Goal: Task Accomplishment & Management: Manage account settings

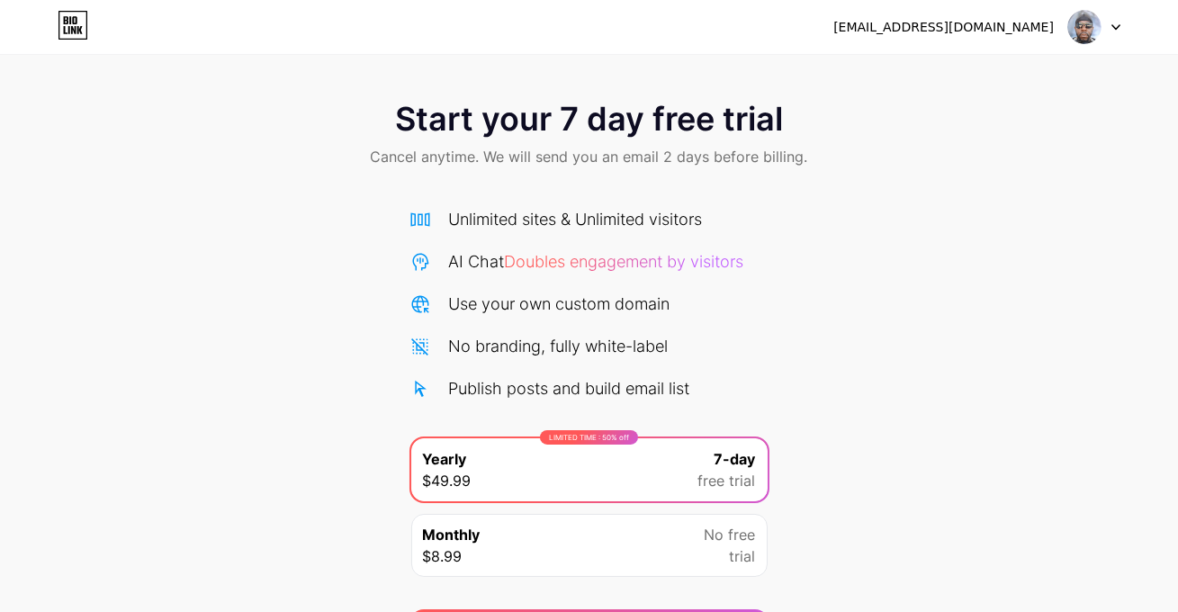
click at [1099, 29] on img at bounding box center [1084, 27] width 34 height 34
click at [976, 78] on li "Logout" at bounding box center [1007, 73] width 223 height 49
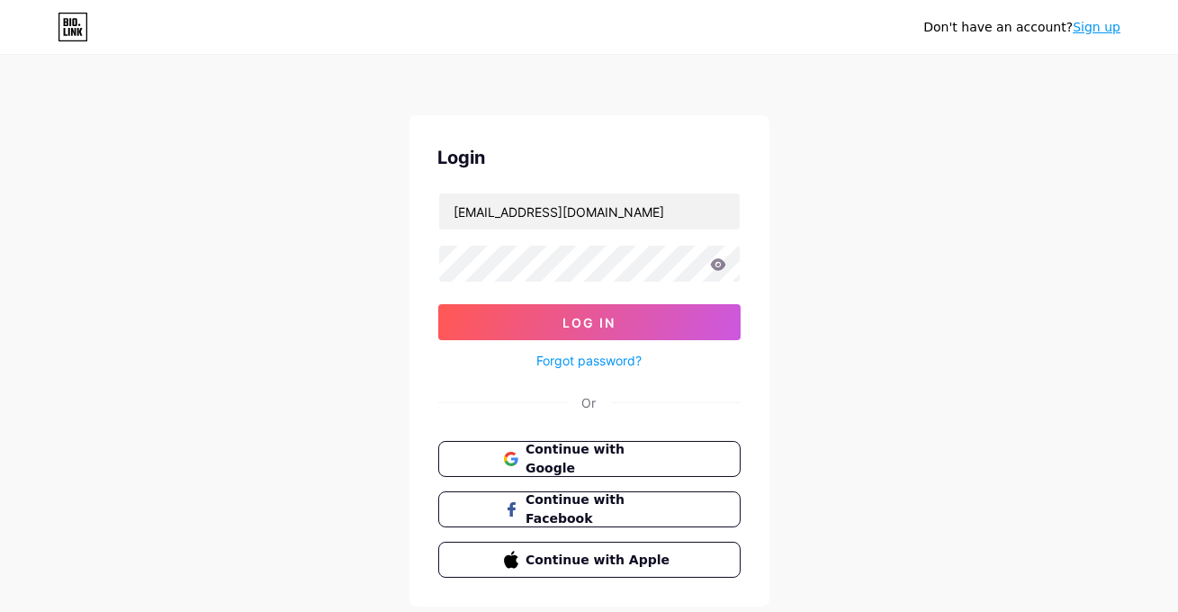
click at [64, 20] on icon at bounding box center [66, 22] width 4 height 8
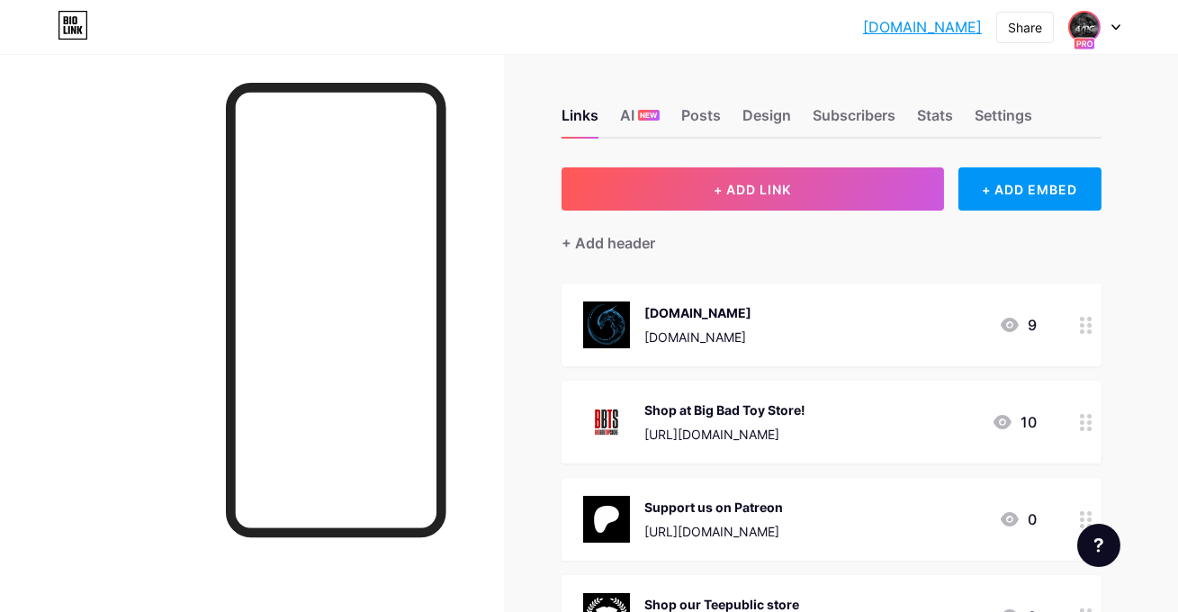
click at [1095, 22] on img at bounding box center [1084, 27] width 29 height 29
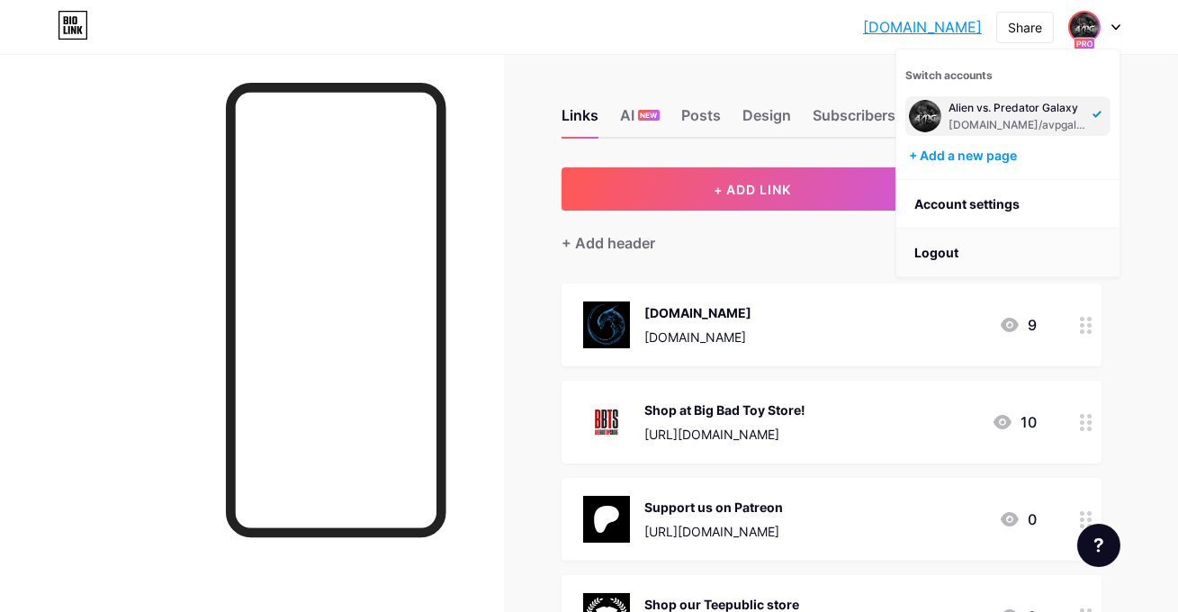
click at [947, 254] on li "Logout" at bounding box center [1007, 253] width 223 height 49
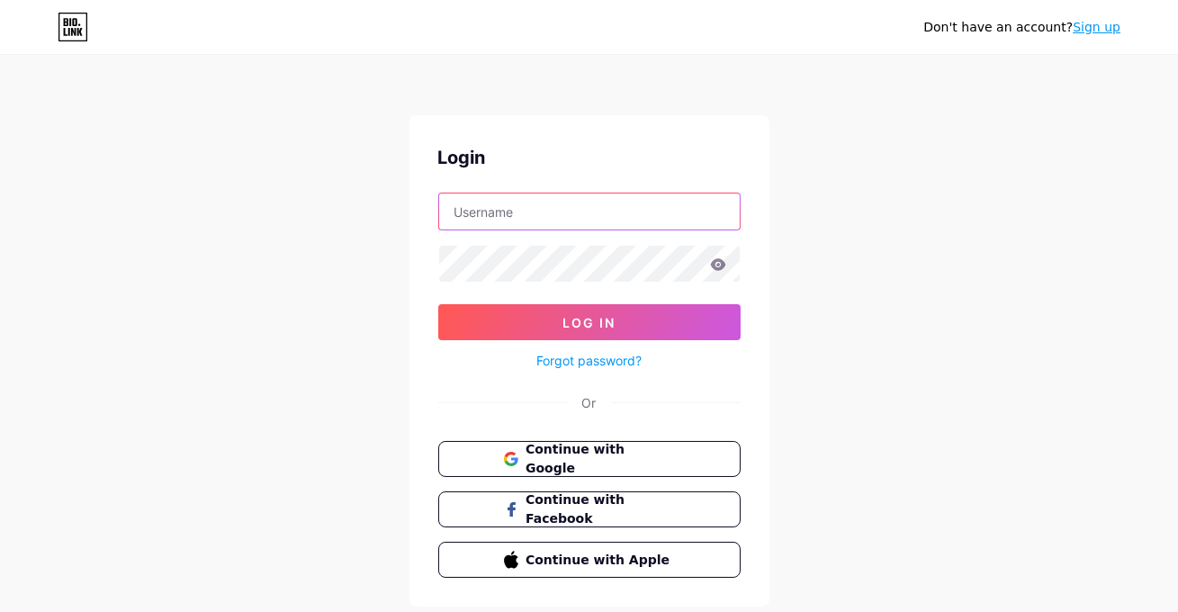
type input "jishnusuresh+5@buymeacoffee.com"
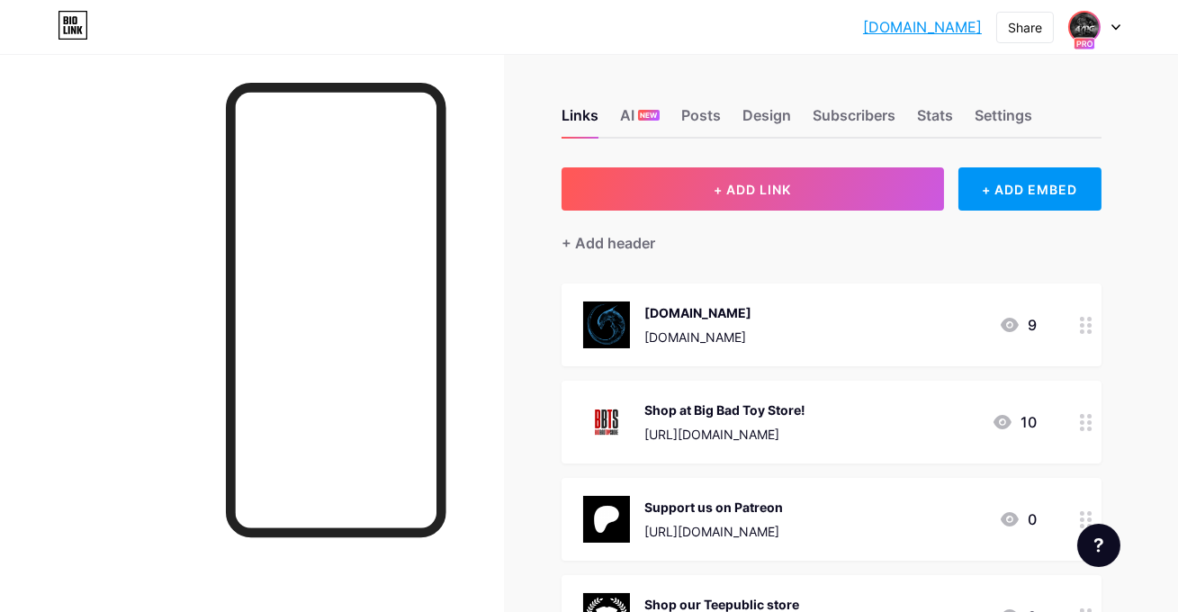
click at [1092, 28] on img at bounding box center [1084, 27] width 29 height 29
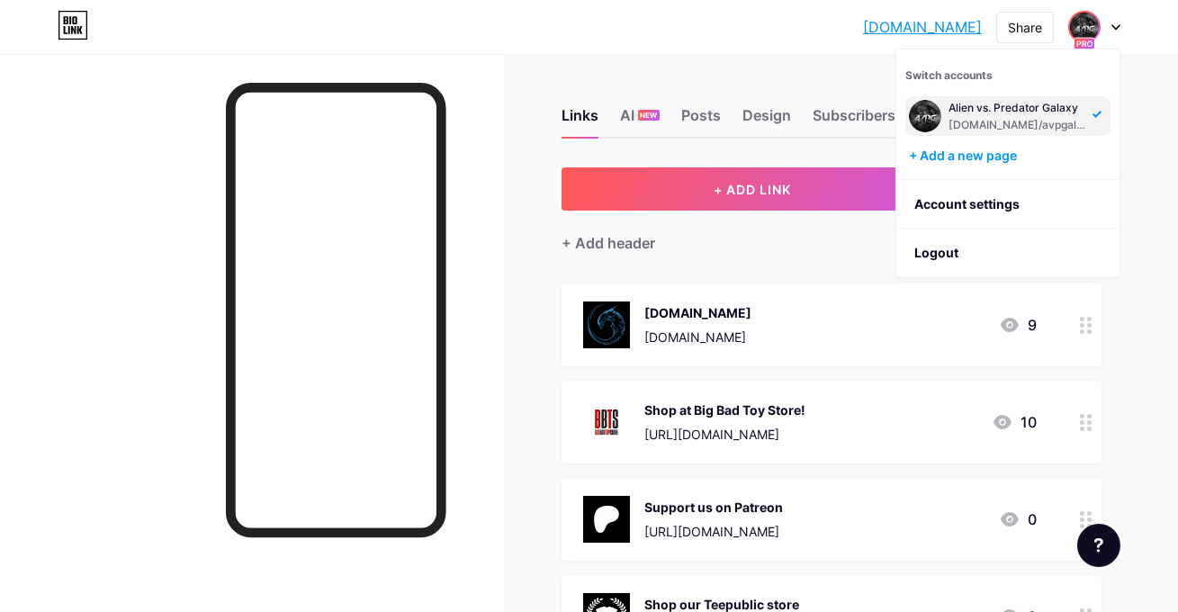
click at [920, 28] on link "[DOMAIN_NAME]" at bounding box center [922, 27] width 119 height 22
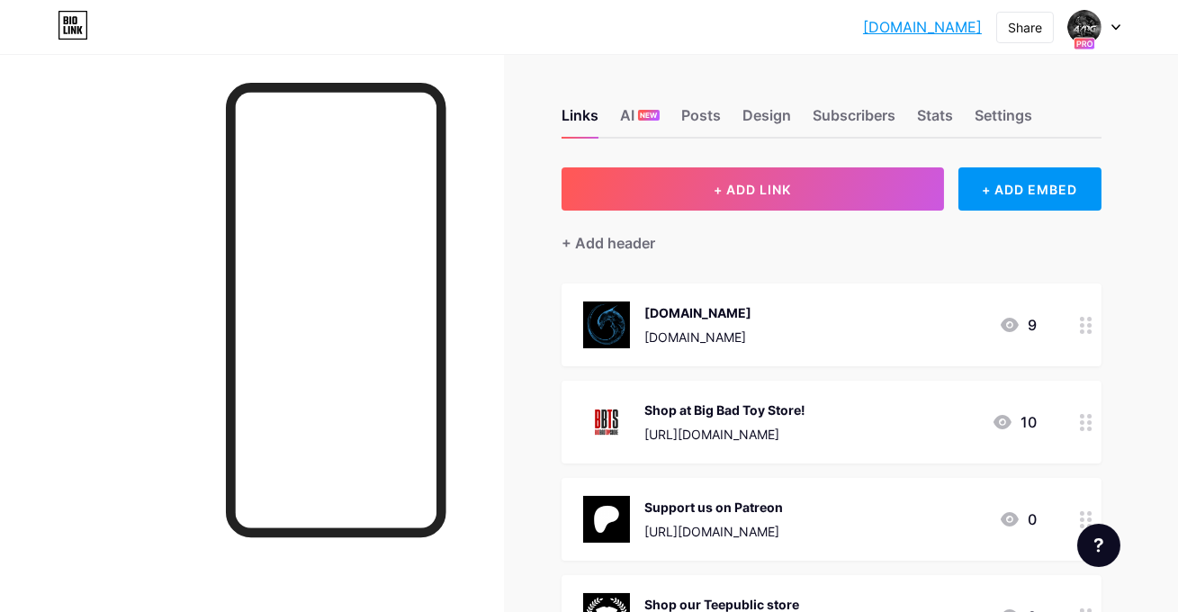
click at [916, 30] on link "[DOMAIN_NAME]" at bounding box center [922, 27] width 119 height 22
click at [1082, 32] on img at bounding box center [1084, 27] width 29 height 29
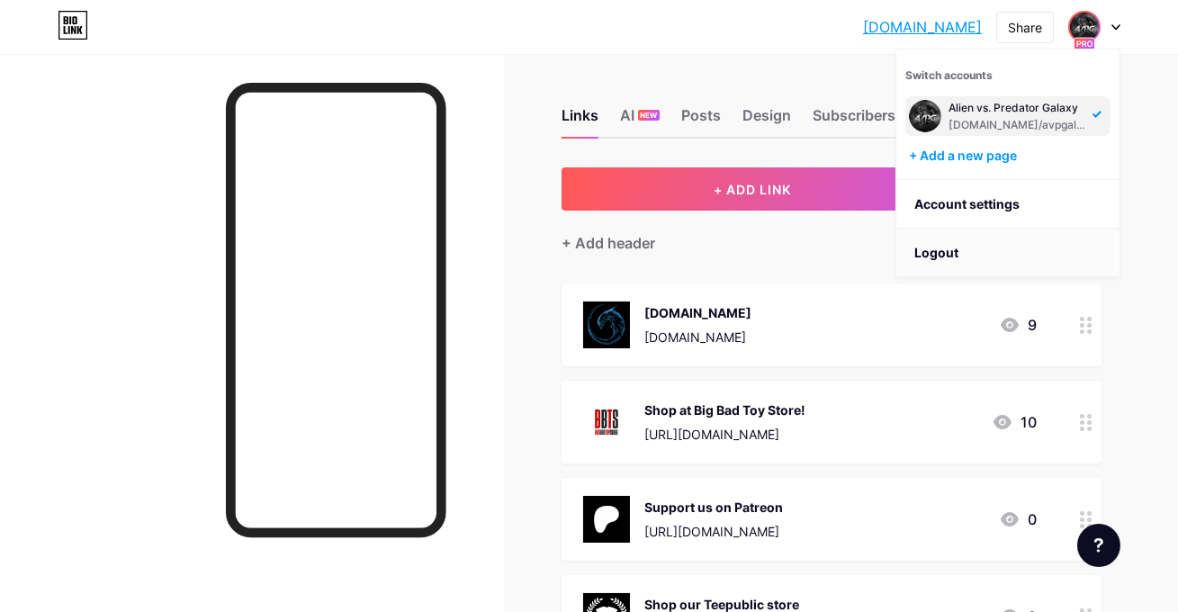
click at [957, 250] on li "Logout" at bounding box center [1007, 253] width 223 height 49
